Goal: Transaction & Acquisition: Purchase product/service

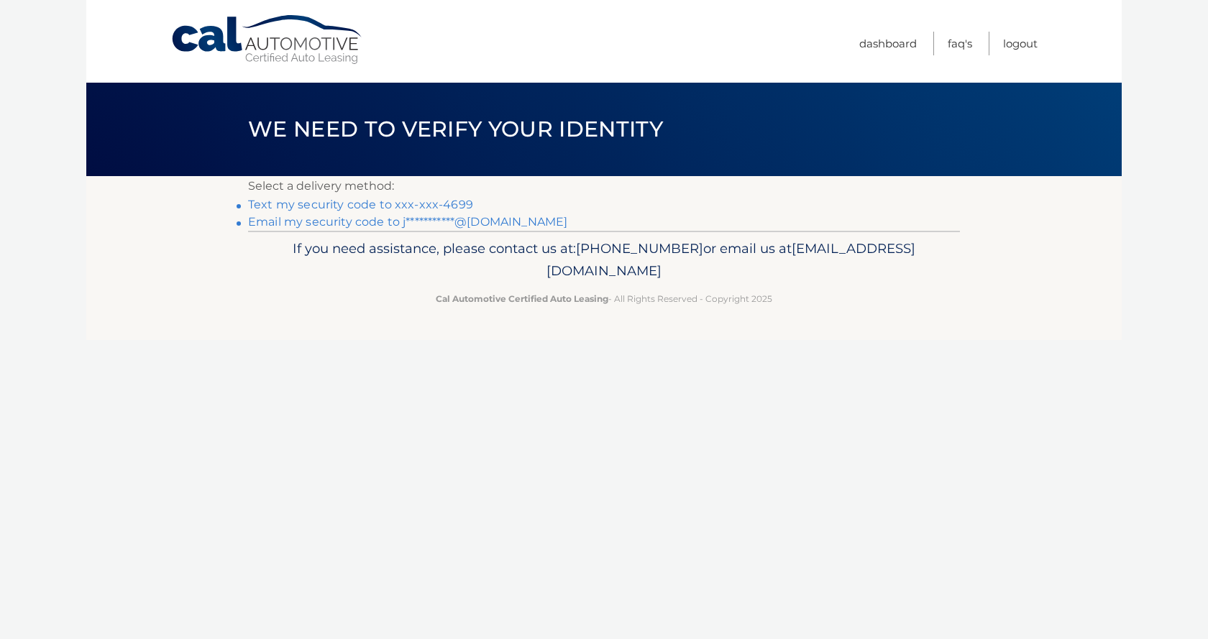
click at [289, 209] on link "Text my security code to xxx-xxx-4699" at bounding box center [360, 205] width 225 height 14
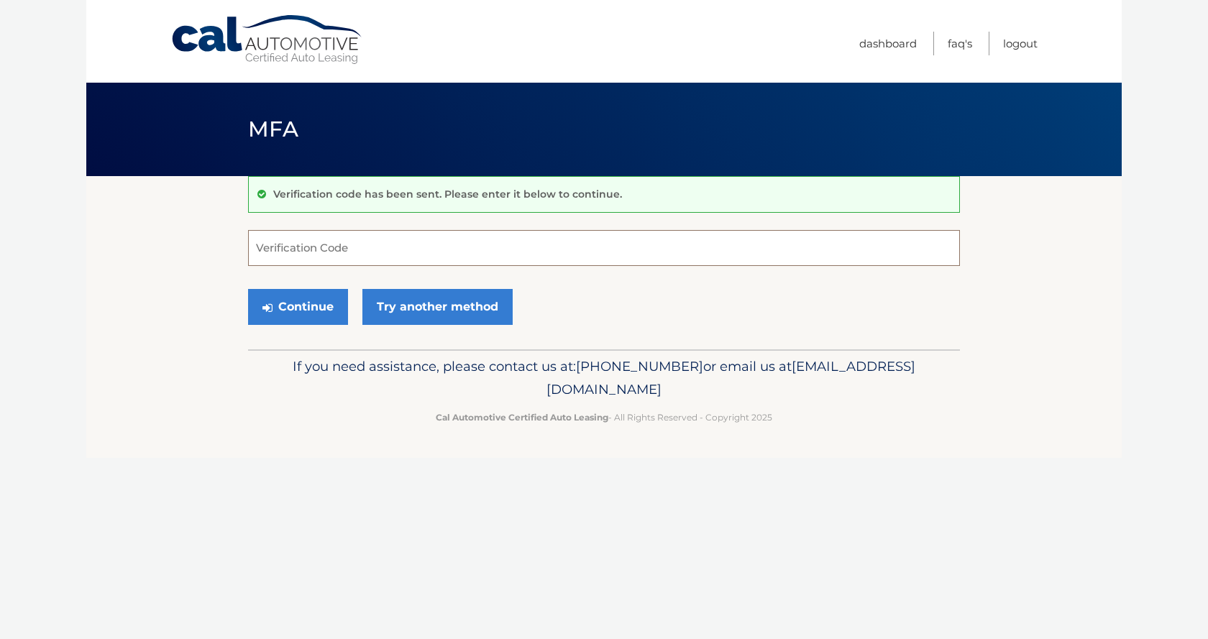
click at [310, 252] on input "Verification Code" at bounding box center [604, 248] width 712 height 36
type input "433585"
click at [248, 289] on button "Continue" at bounding box center [298, 307] width 100 height 36
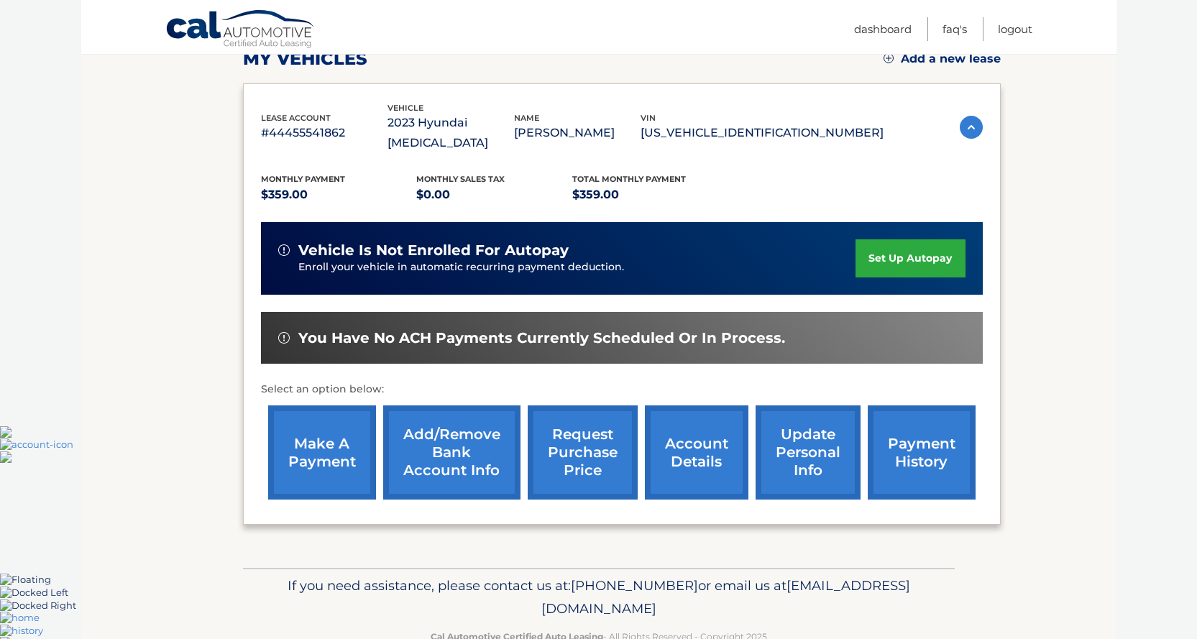
scroll to position [216, 0]
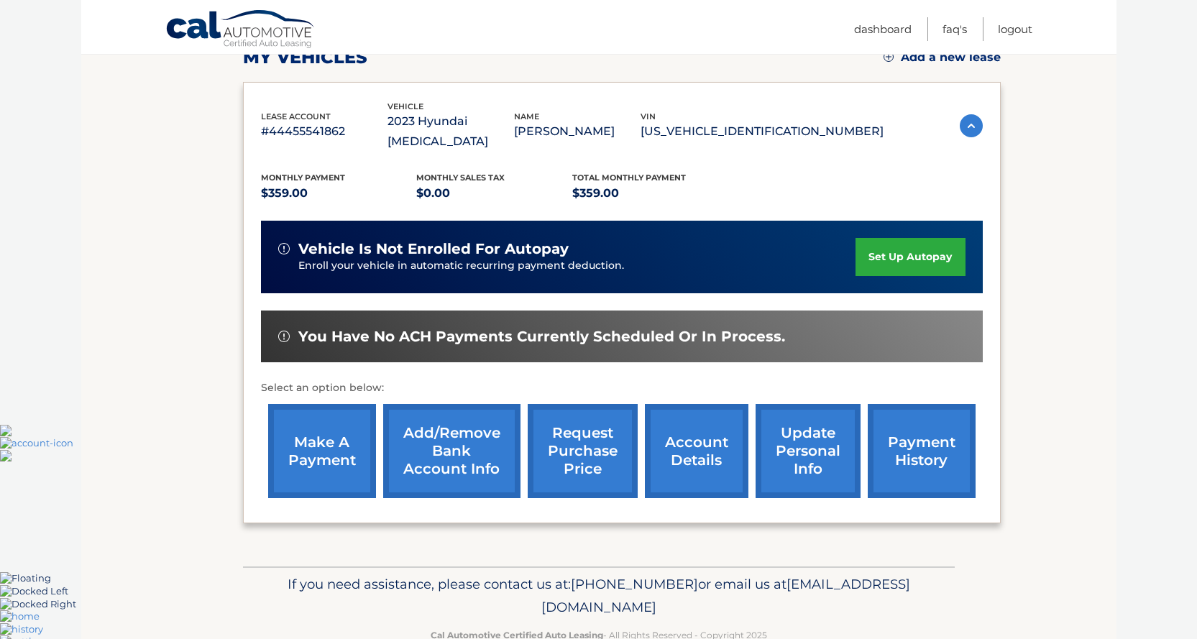
click at [299, 439] on link "make a payment" at bounding box center [322, 451] width 108 height 94
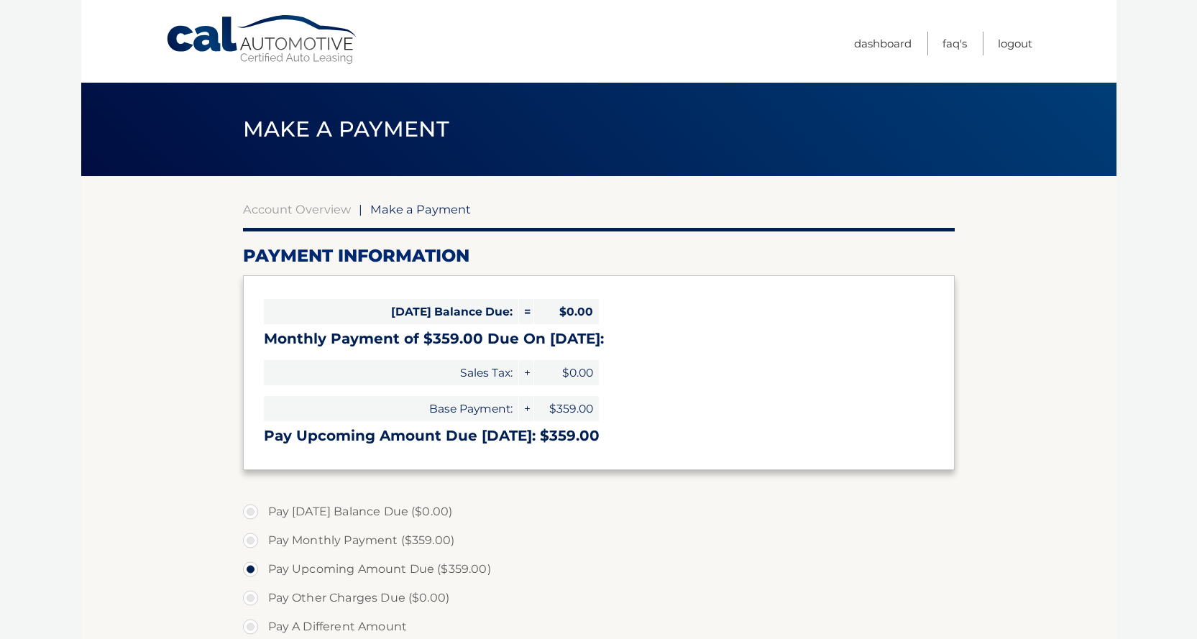
select select "NWVmODAwZjItYWJlNi00YjNlLWJhZTMtMWE3NjNiYzQzZTE1"
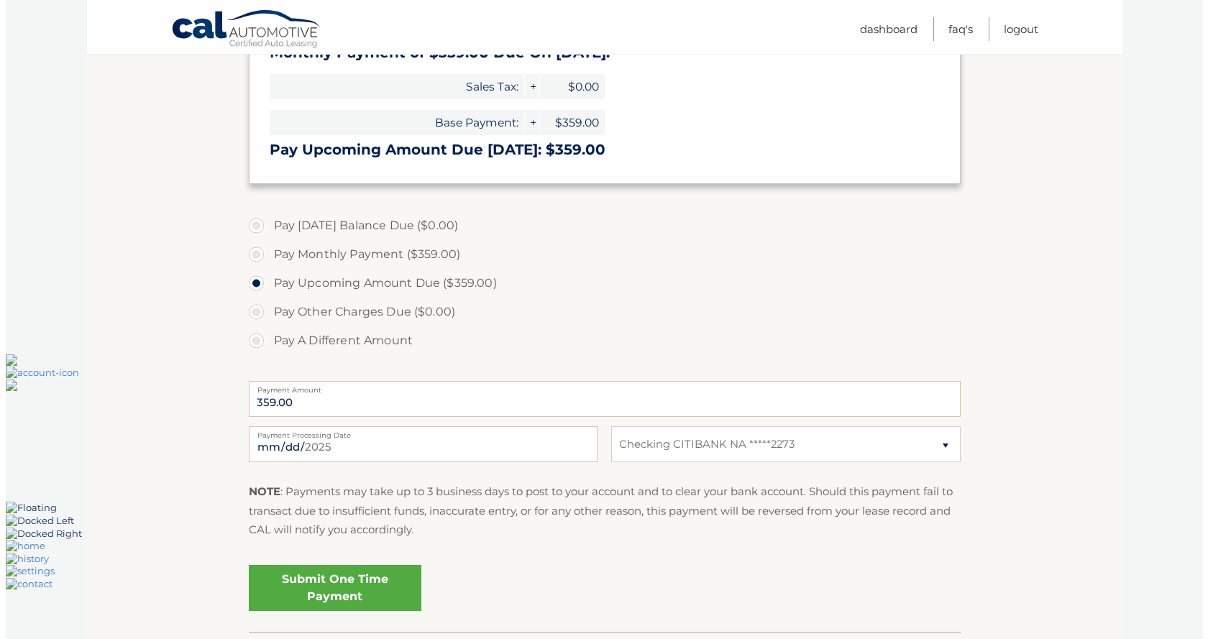
scroll to position [288, 0]
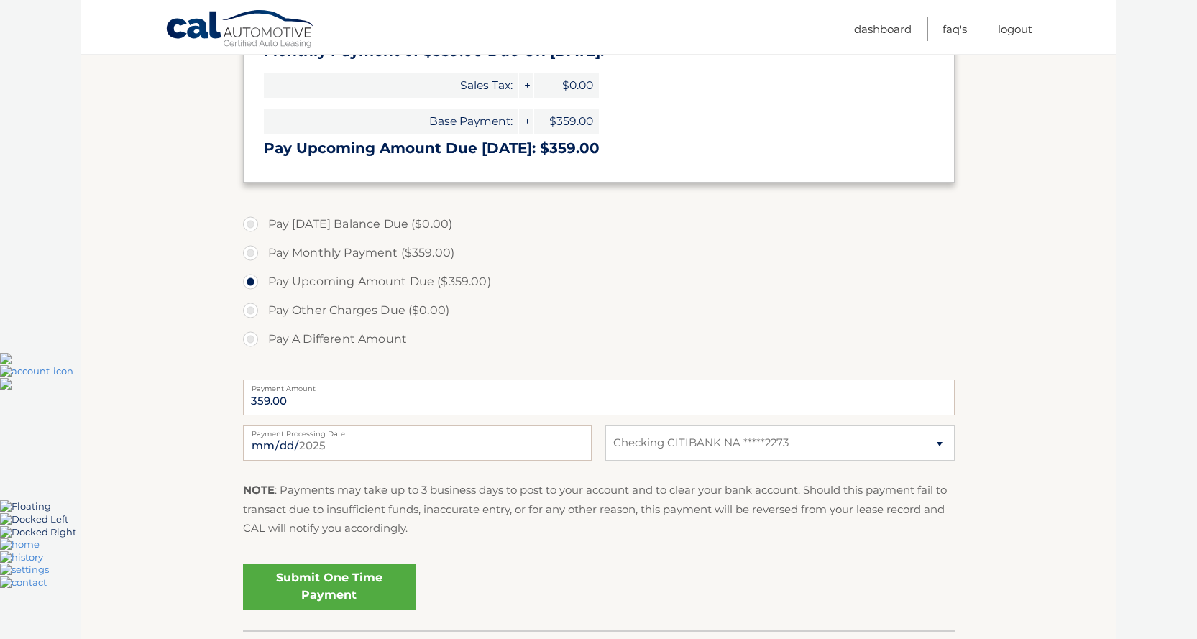
click at [372, 585] on link "Submit One Time Payment" at bounding box center [329, 587] width 173 height 46
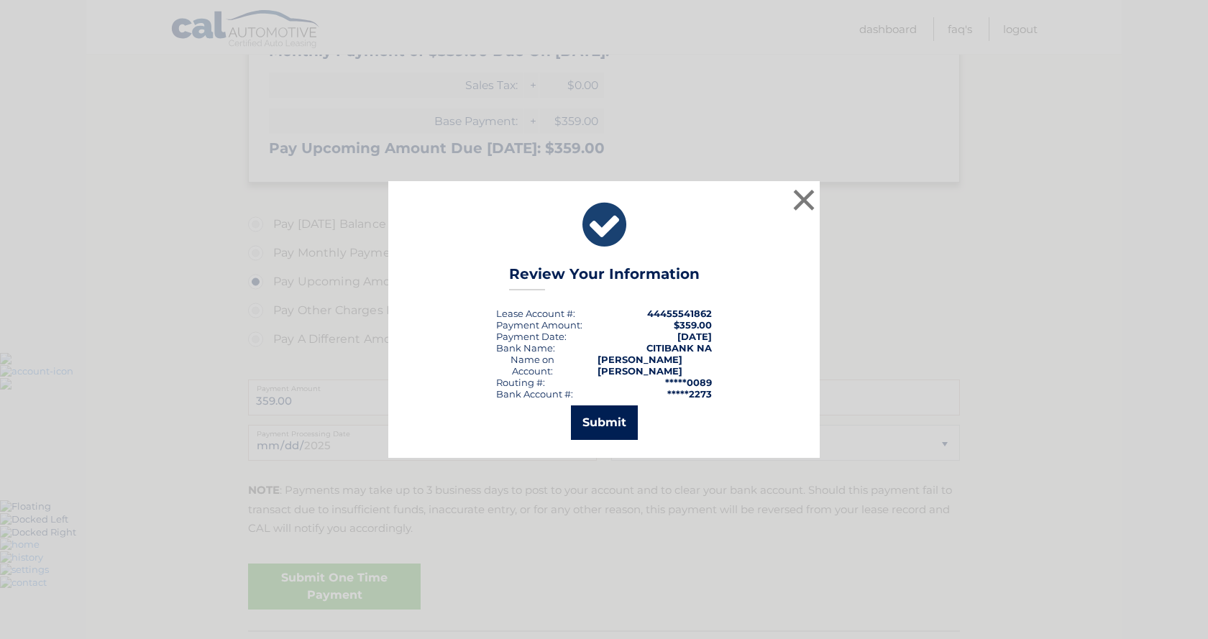
click at [600, 416] on button "Submit" at bounding box center [604, 423] width 67 height 35
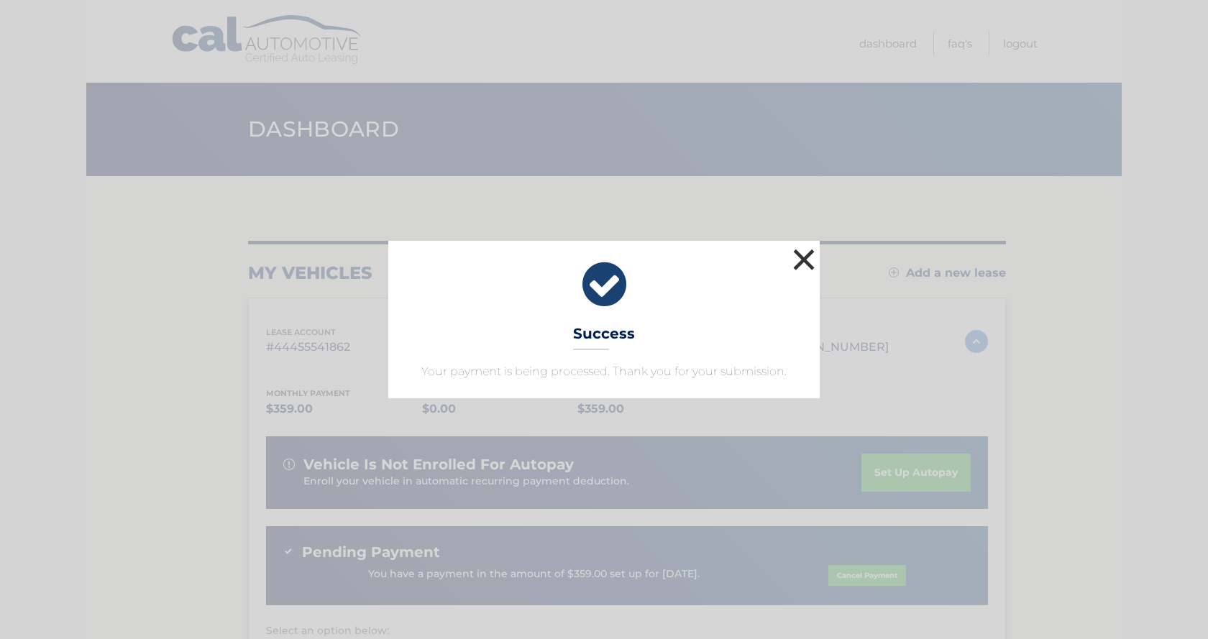
click at [802, 265] on button "×" at bounding box center [804, 259] width 29 height 29
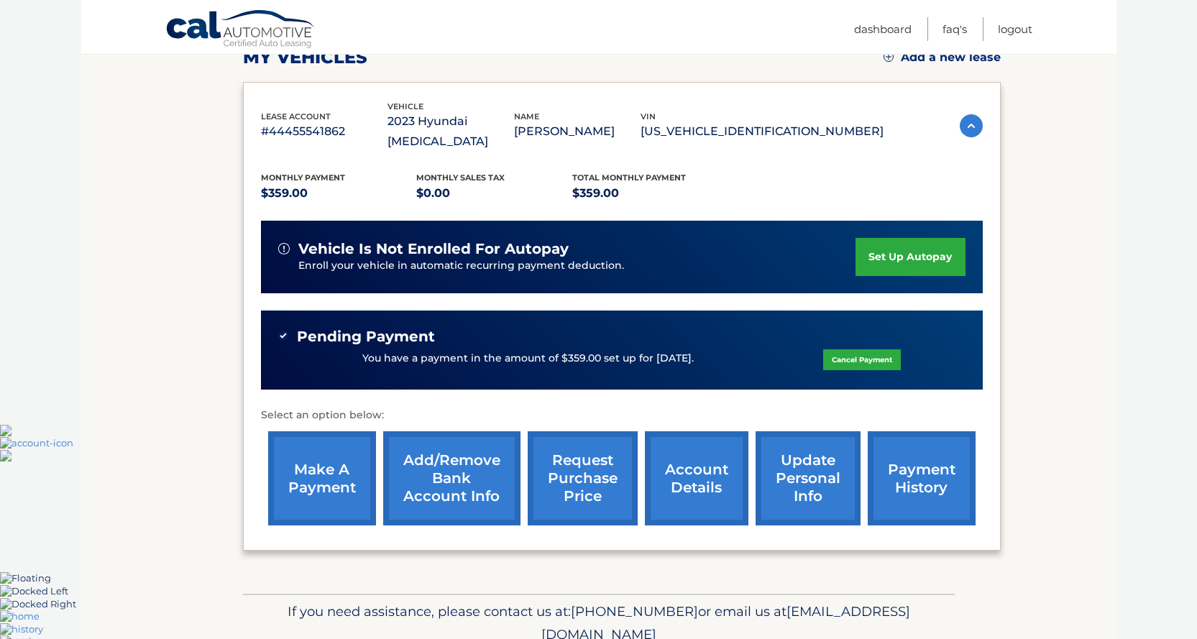
scroll to position [144, 0]
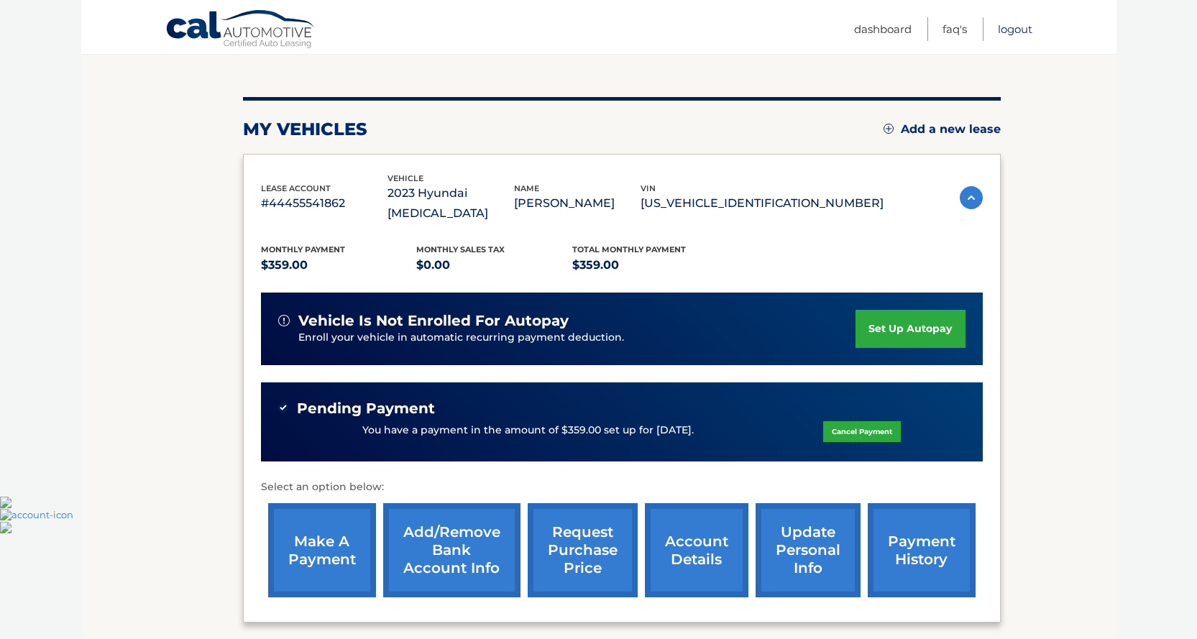
click at [1003, 29] on link "Logout" at bounding box center [1015, 29] width 35 height 24
